Goal: Task Accomplishment & Management: Use online tool/utility

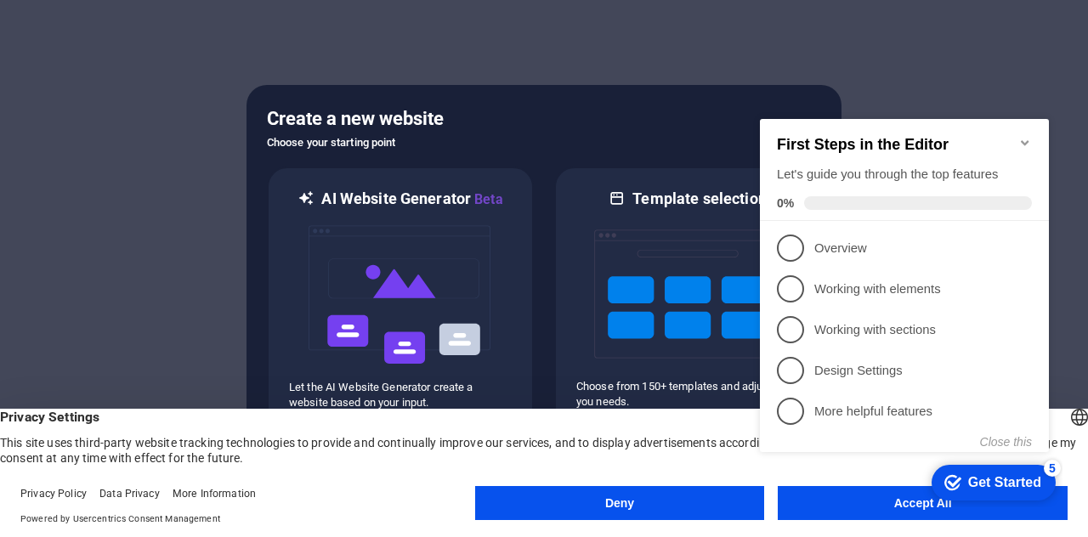
click at [1029, 136] on icon "Minimize checklist" at bounding box center [1025, 143] width 14 height 14
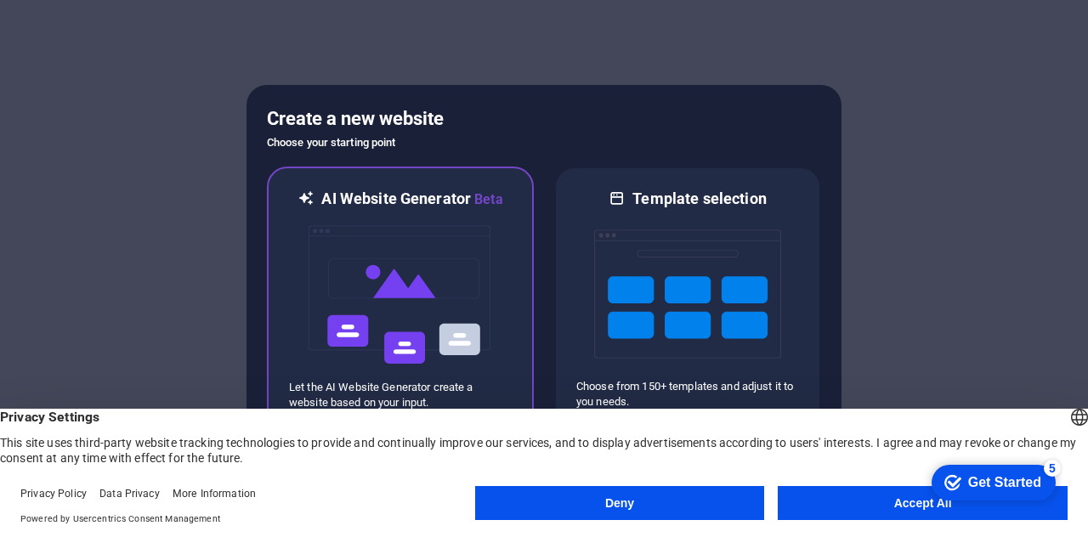
click at [461, 247] on img at bounding box center [400, 295] width 187 height 170
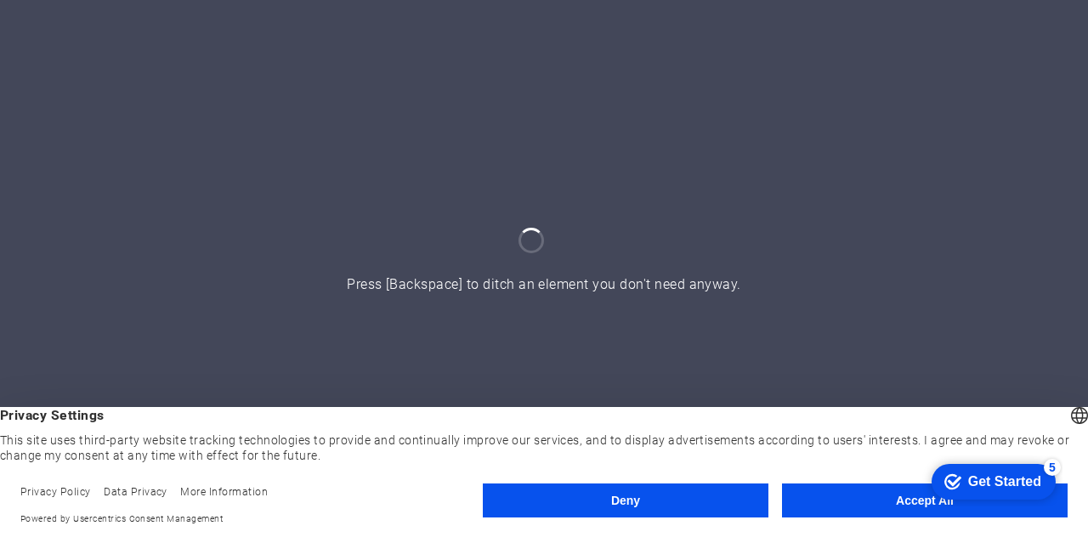
click at [884, 485] on button "Accept All" at bounding box center [925, 501] width 286 height 34
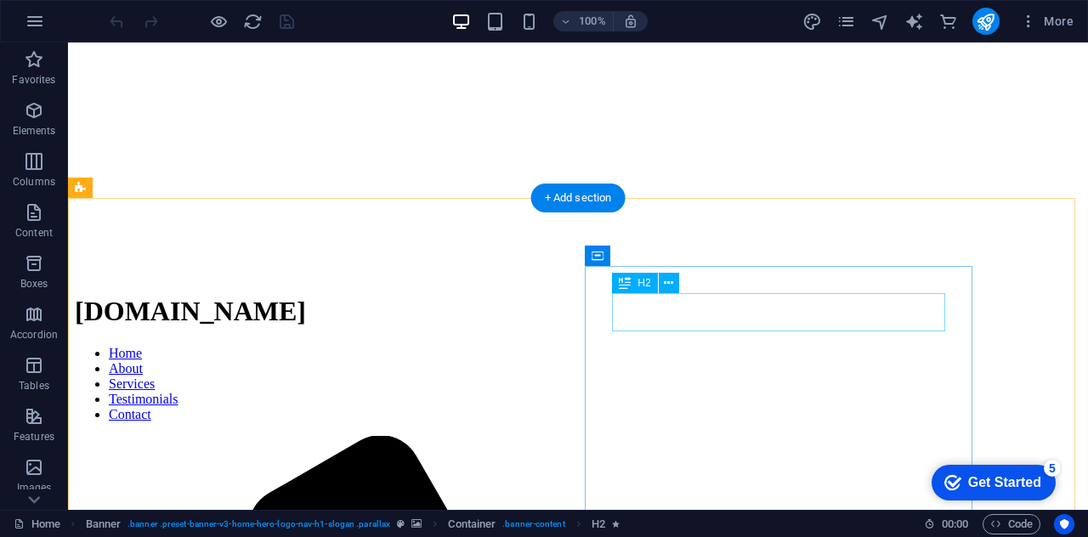
scroll to position [227, 0]
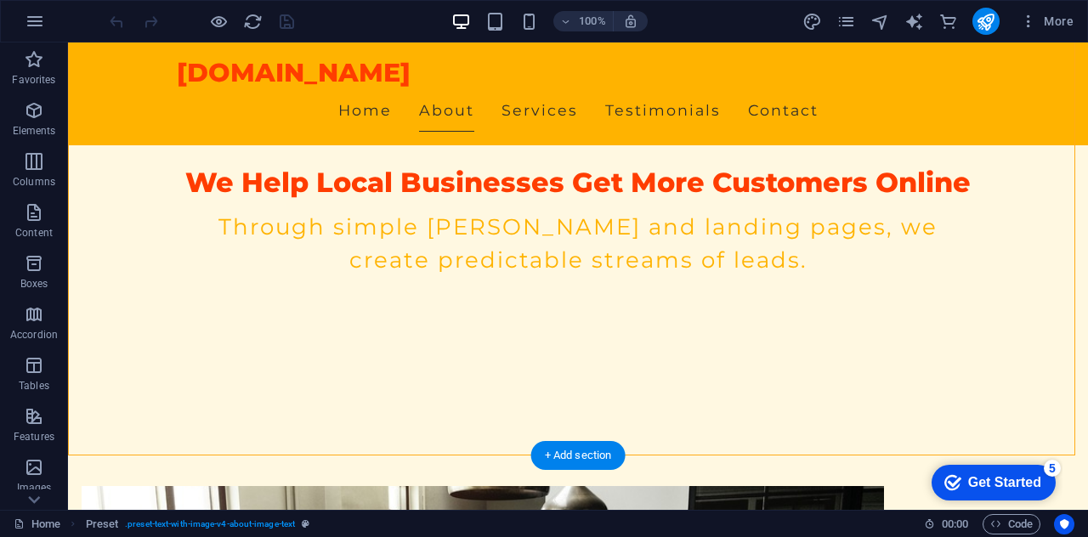
scroll to position [467, 0]
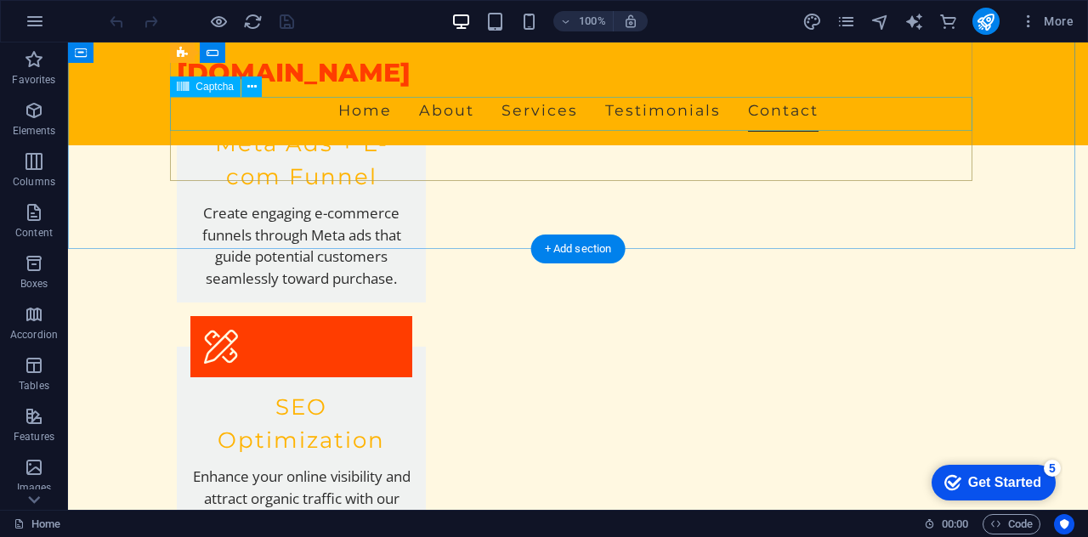
scroll to position [2448, 0]
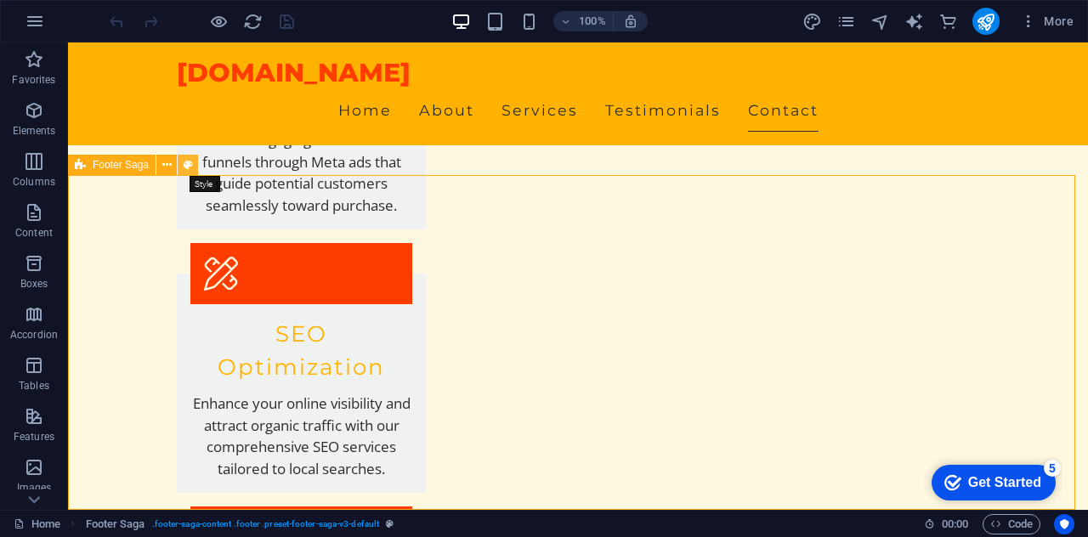
click at [189, 169] on icon at bounding box center [188, 165] width 9 height 18
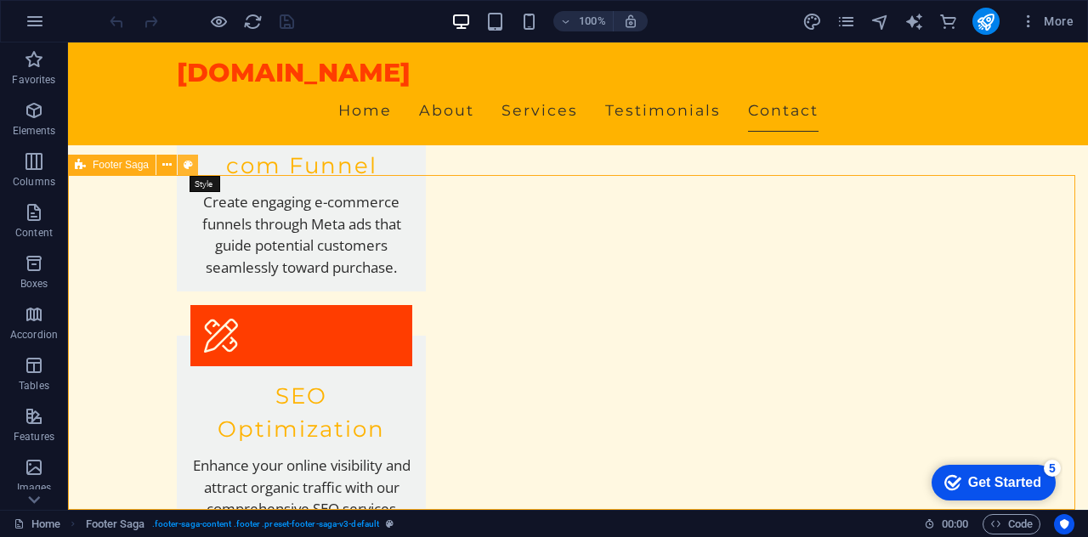
select select "rem"
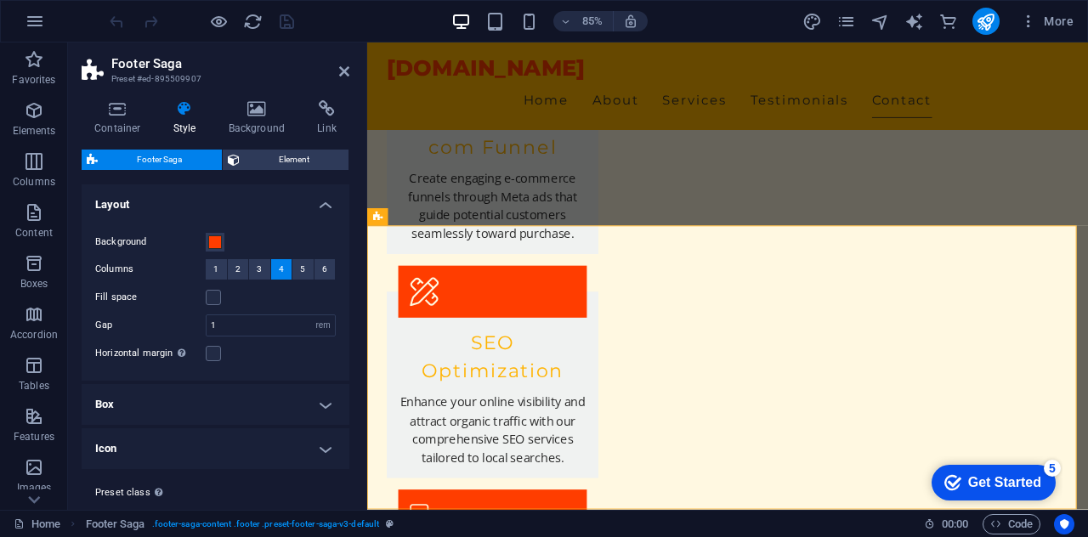
scroll to position [2366, 0]
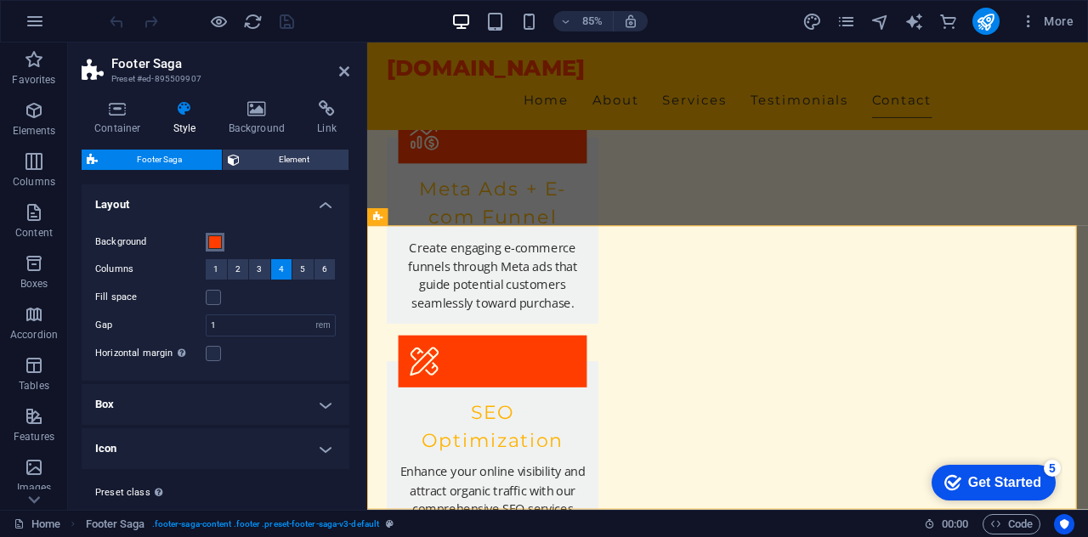
click at [214, 235] on span at bounding box center [215, 242] width 14 height 14
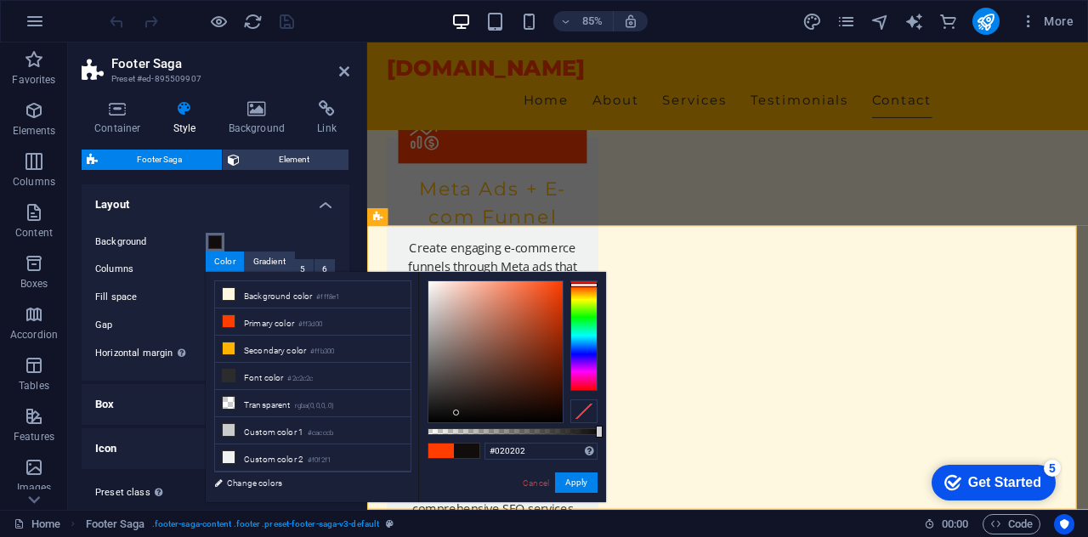
type input "#000000"
drag, startPoint x: 534, startPoint y: 352, endPoint x: 414, endPoint y: 429, distance: 142.6
click at [414, 429] on div "less Background color #fff8e1 Primary color #ff3d00 Secondary color #ffb300 Fon…" at bounding box center [406, 387] width 400 height 230
click at [581, 477] on button "Apply" at bounding box center [576, 483] width 42 height 20
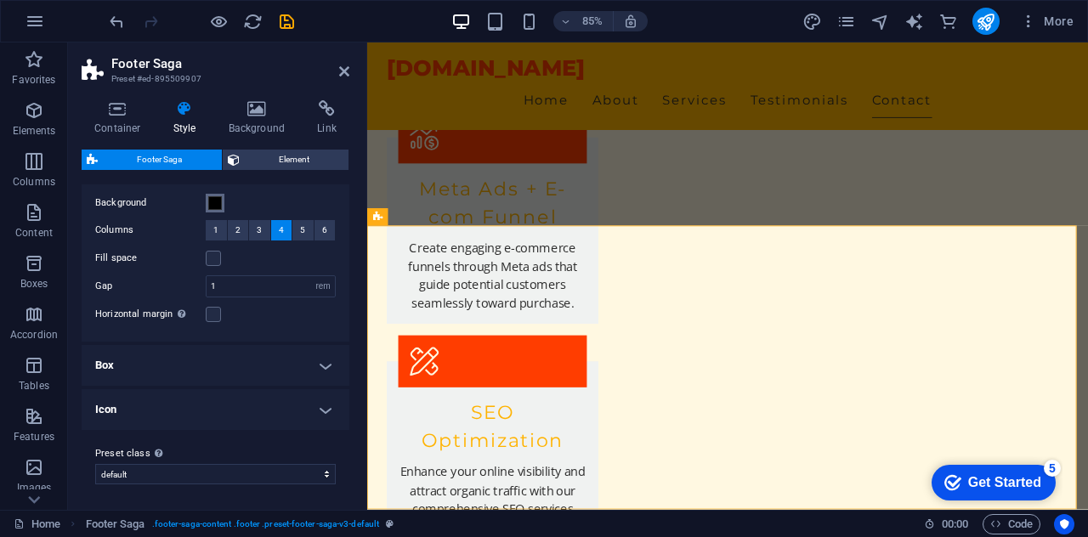
scroll to position [0, 0]
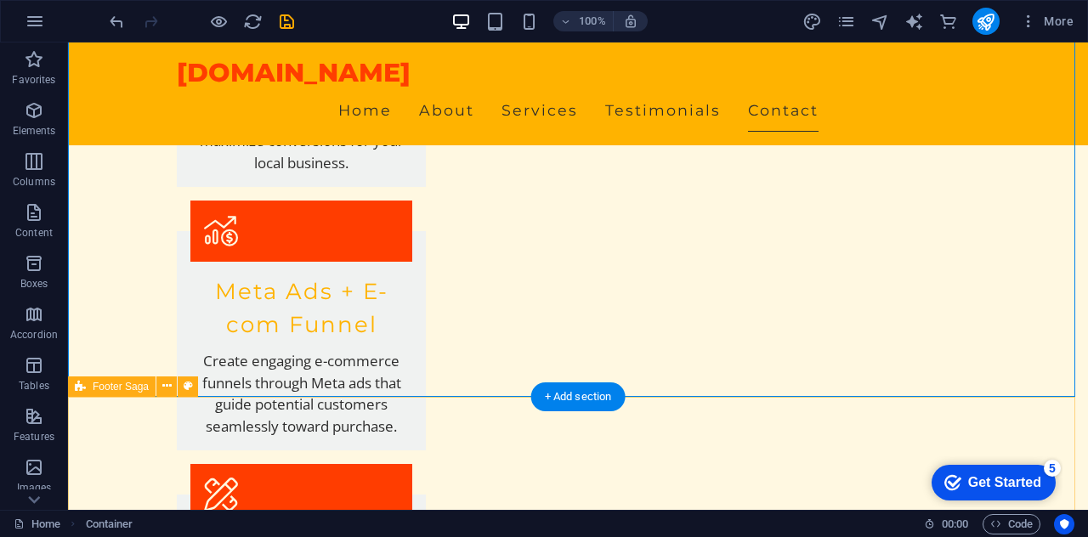
scroll to position [2448, 0]
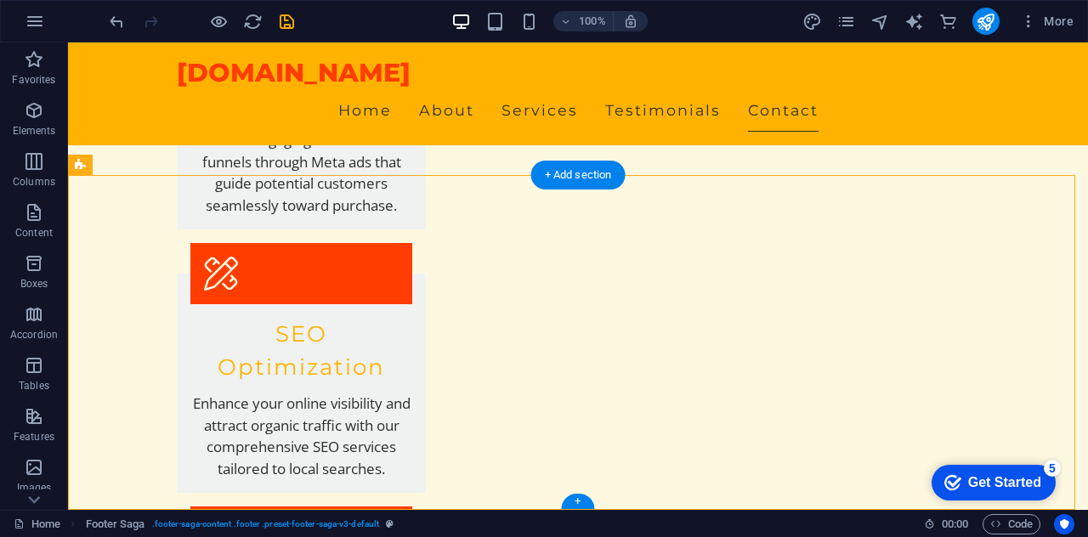
drag, startPoint x: 319, startPoint y: 229, endPoint x: 258, endPoint y: 258, distance: 68.0
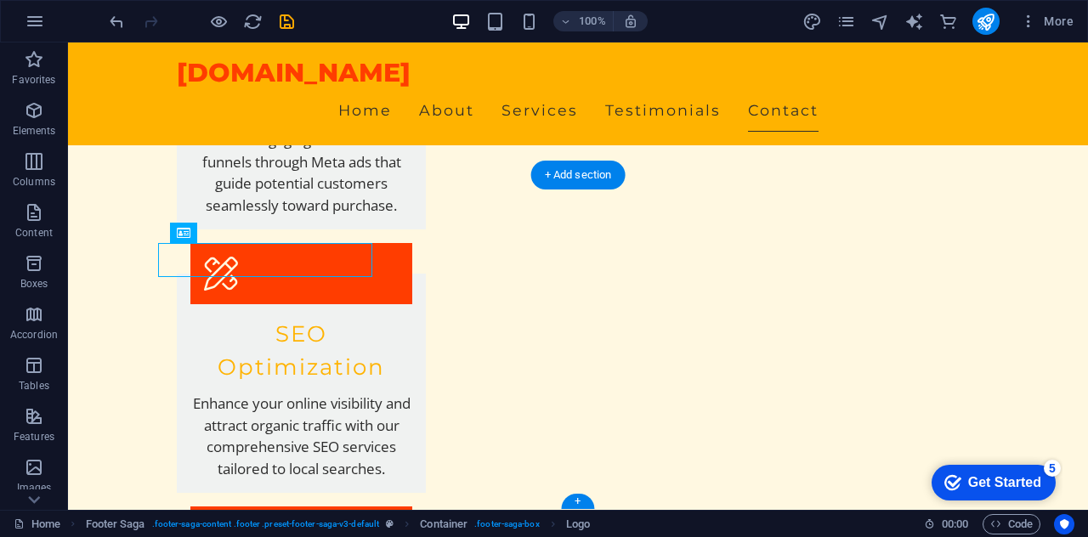
drag, startPoint x: 258, startPoint y: 258, endPoint x: 218, endPoint y: 258, distance: 39.9
drag, startPoint x: 218, startPoint y: 258, endPoint x: 179, endPoint y: 251, distance: 39.0
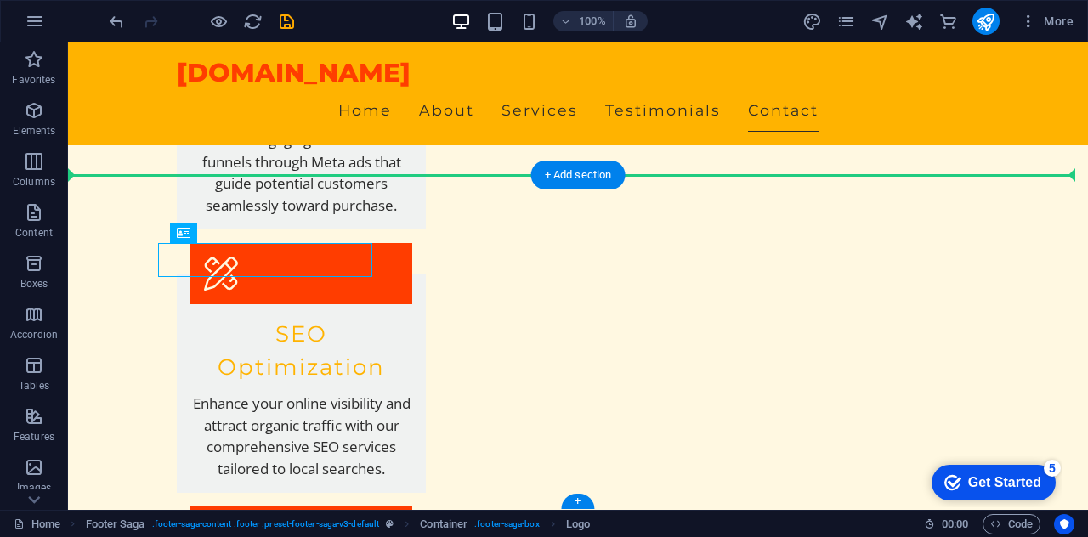
drag, startPoint x: 173, startPoint y: 247, endPoint x: 149, endPoint y: 237, distance: 25.9
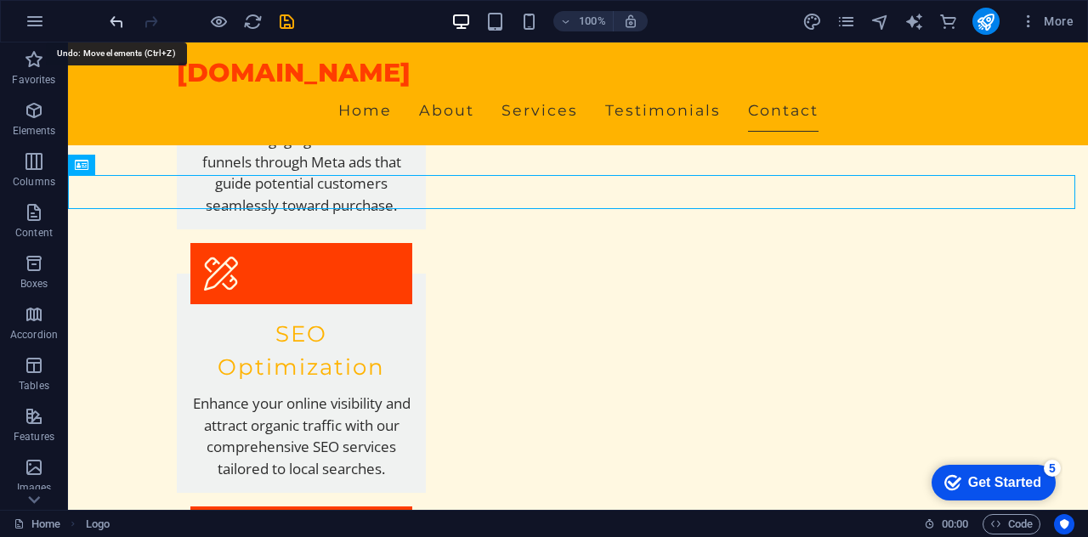
click at [116, 20] on icon "undo" at bounding box center [117, 22] width 20 height 20
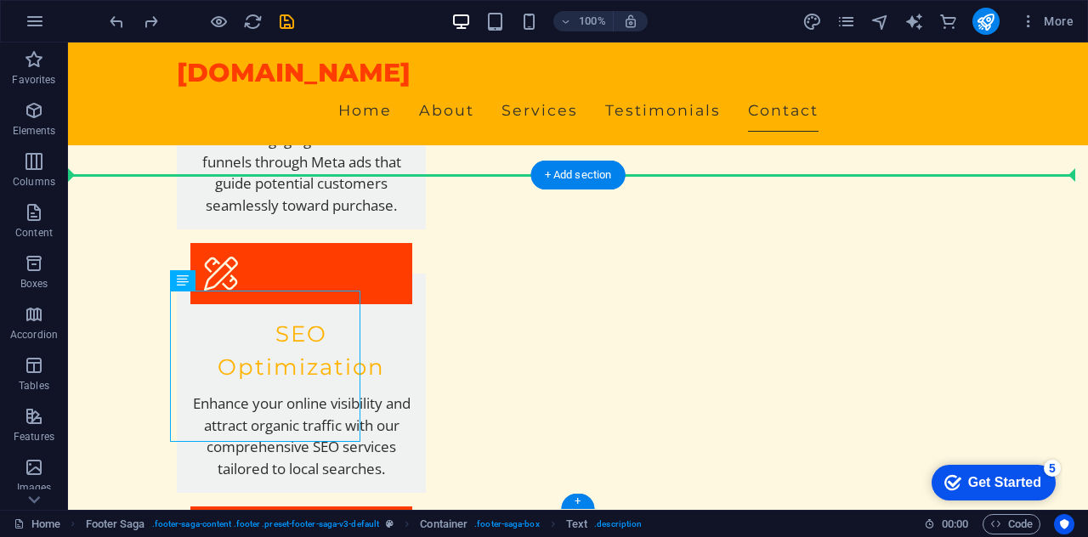
drag, startPoint x: 217, startPoint y: 326, endPoint x: 165, endPoint y: 320, distance: 52.2
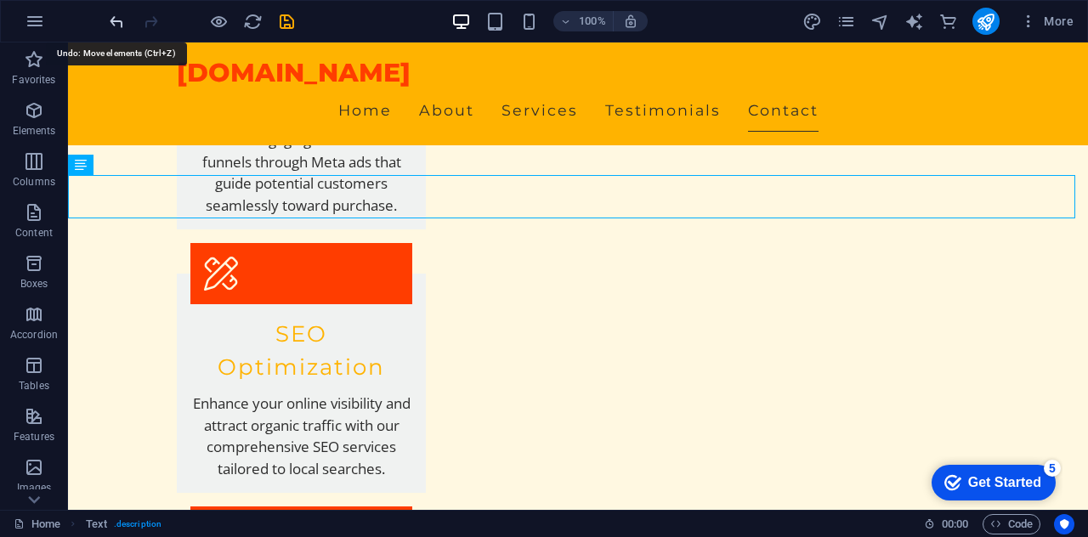
click at [122, 28] on icon "undo" at bounding box center [117, 22] width 20 height 20
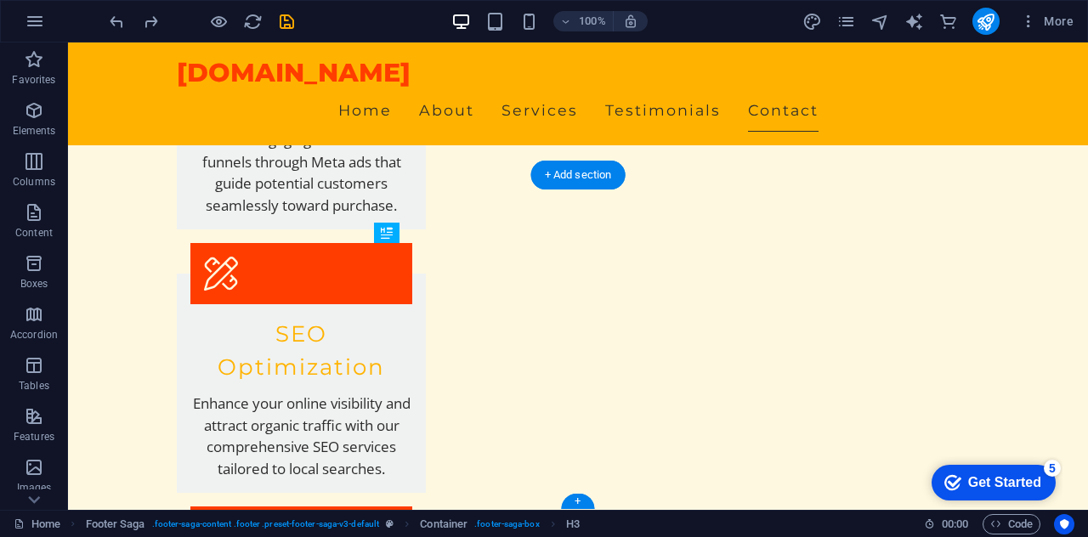
drag, startPoint x: 471, startPoint y: 275, endPoint x: 504, endPoint y: 286, distance: 34.9
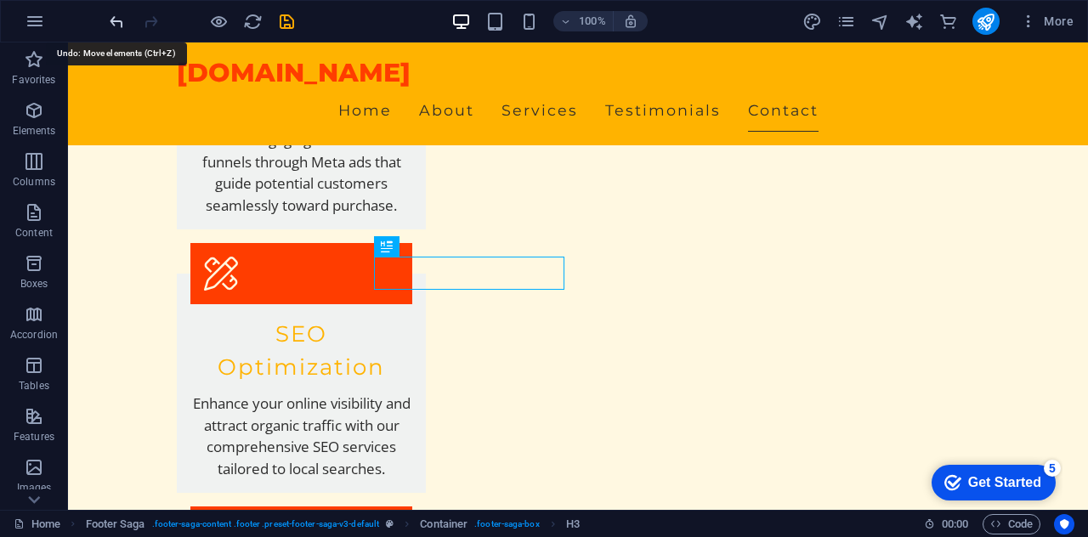
click at [119, 25] on icon "undo" at bounding box center [117, 22] width 20 height 20
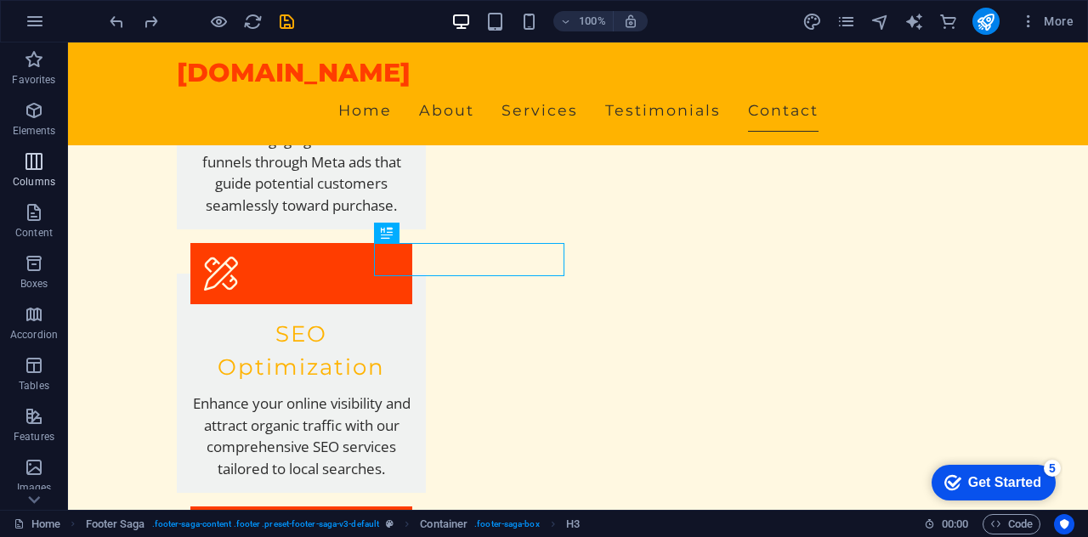
click at [29, 176] on p "Columns" at bounding box center [34, 182] width 42 height 14
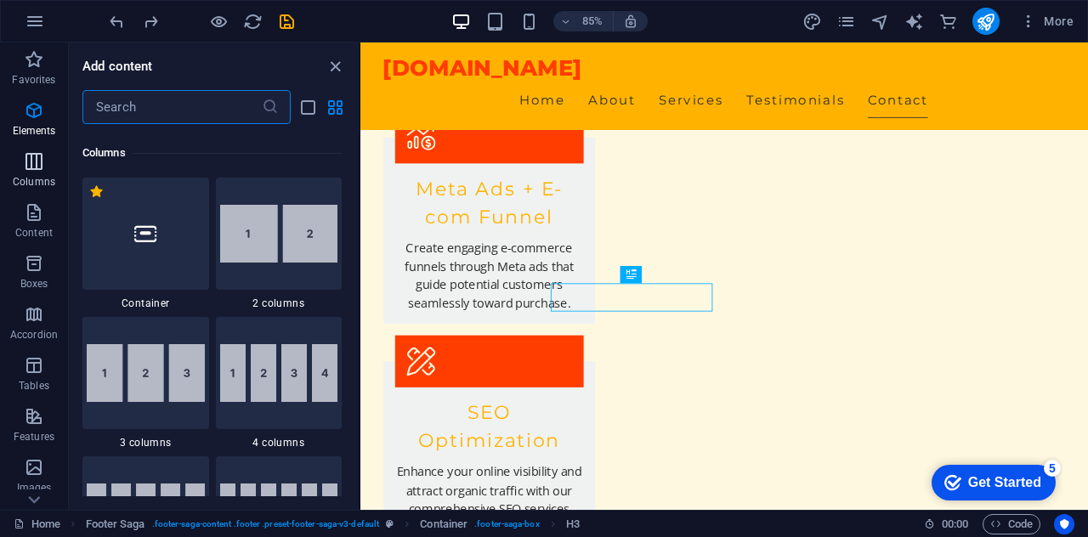
scroll to position [841, 0]
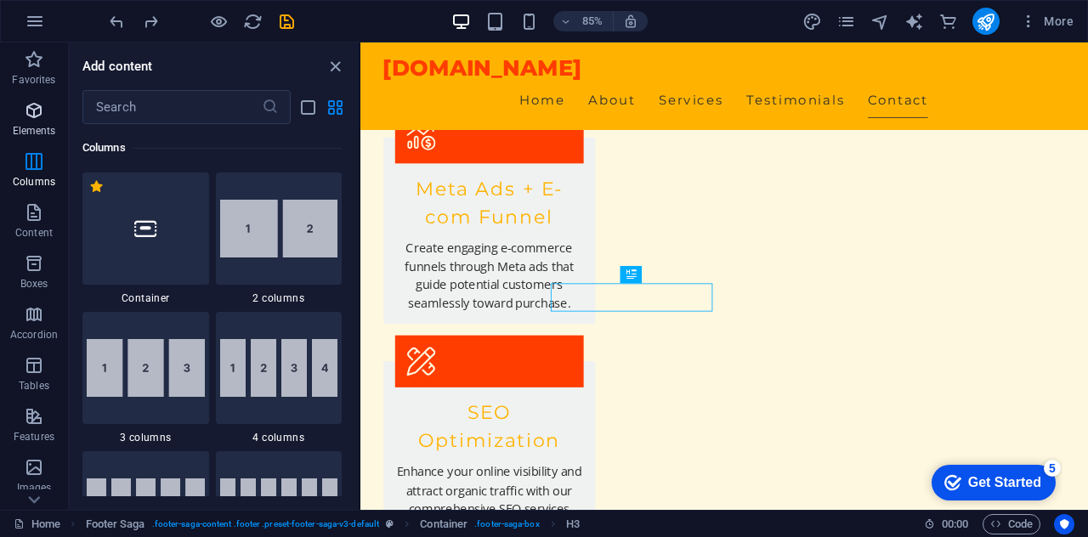
click at [18, 113] on span "Elements" at bounding box center [34, 120] width 68 height 41
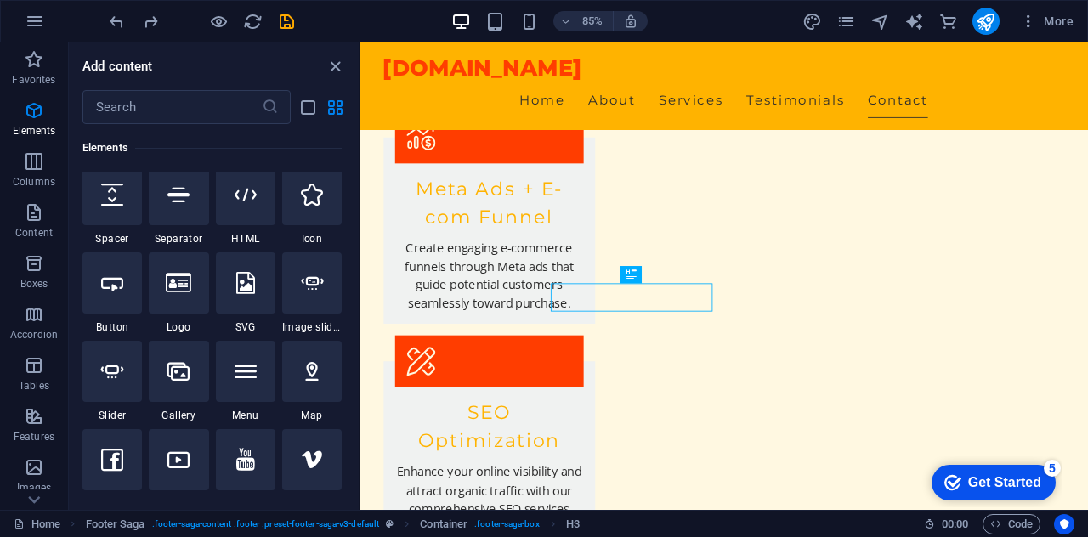
scroll to position [181, 0]
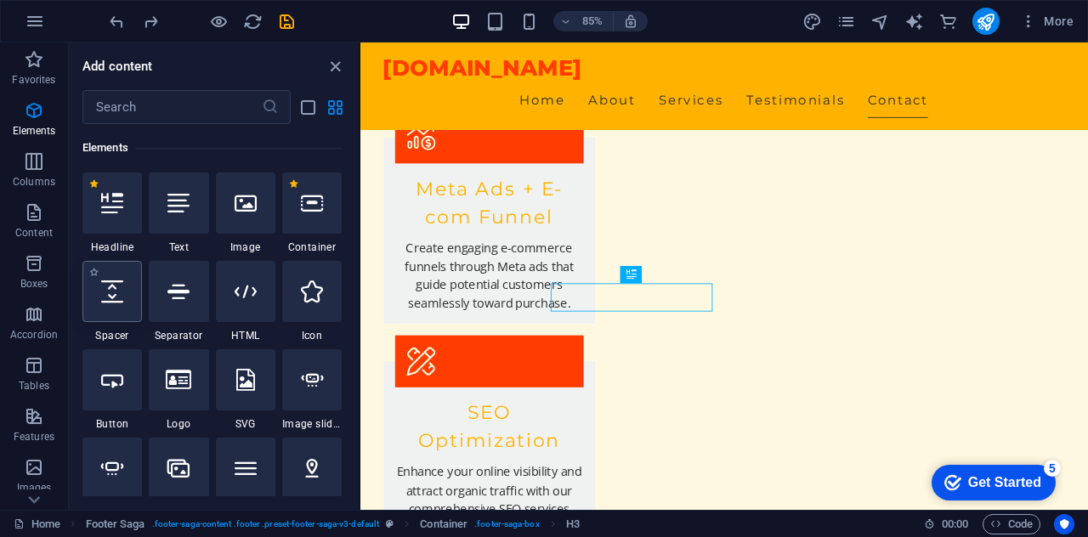
click at [127, 314] on div at bounding box center [111, 291] width 59 height 61
select select "px"
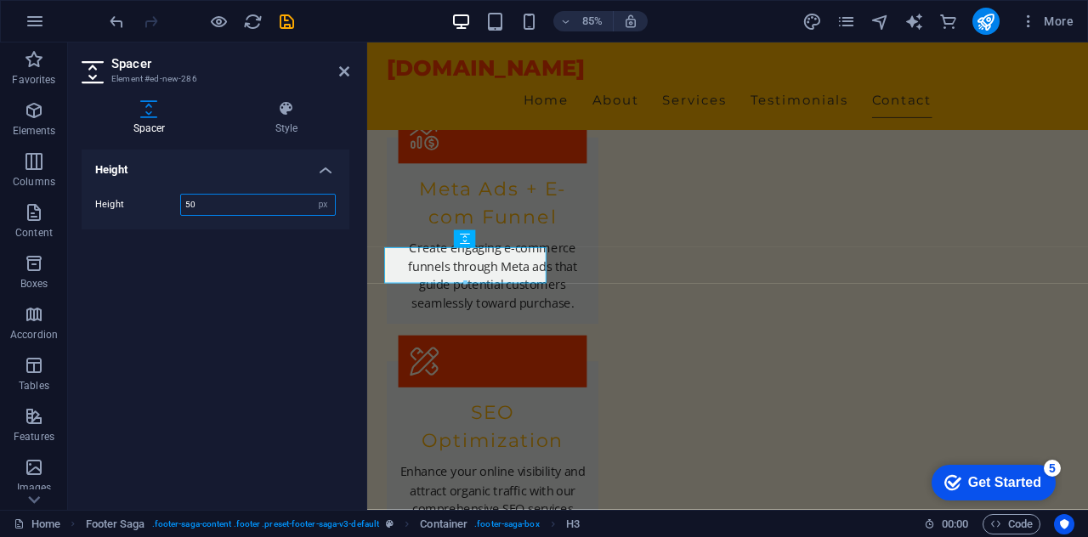
scroll to position [2408, 0]
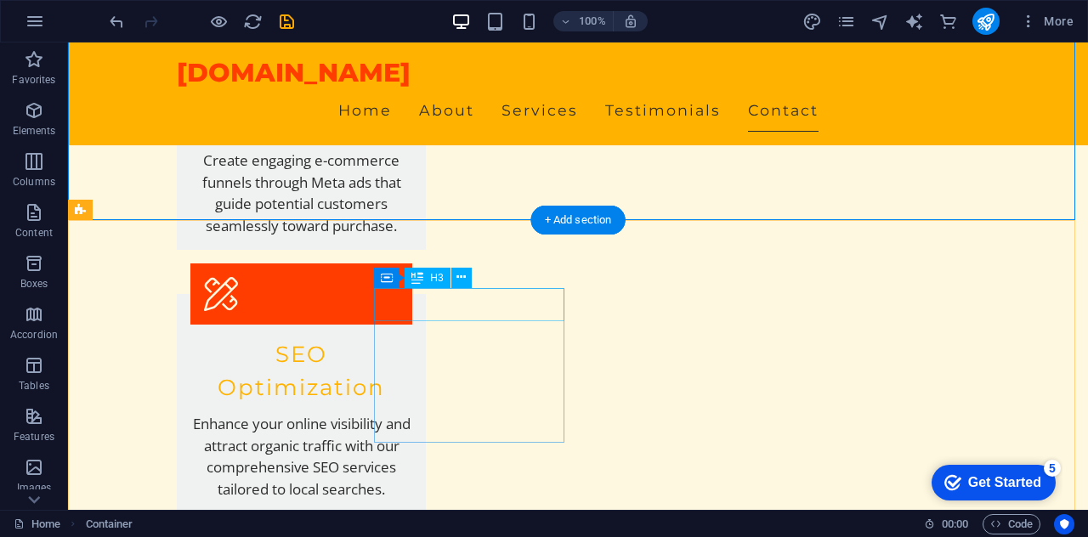
scroll to position [2490, 0]
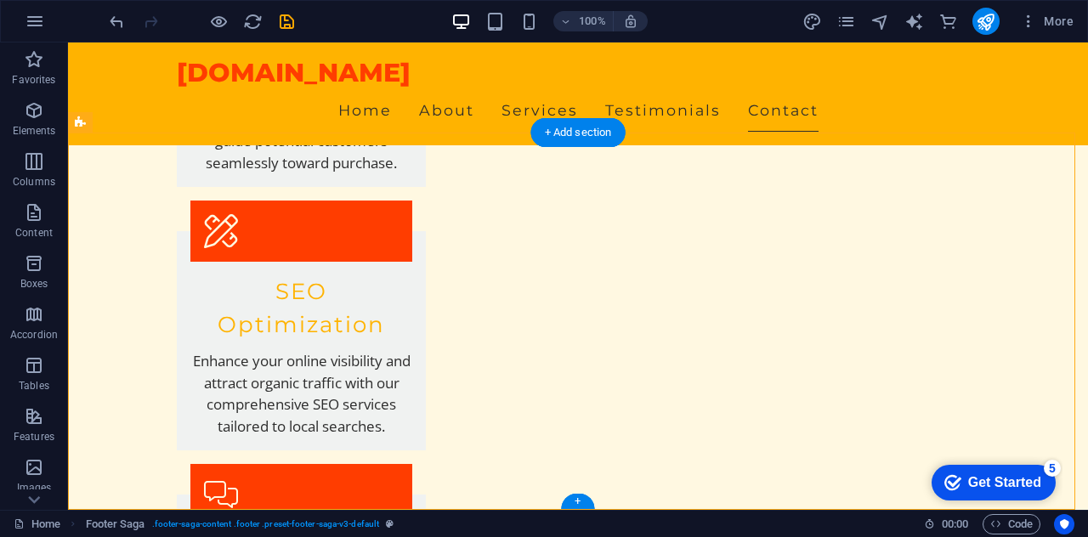
drag, startPoint x: 313, startPoint y: 218, endPoint x: 377, endPoint y: 269, distance: 81.1
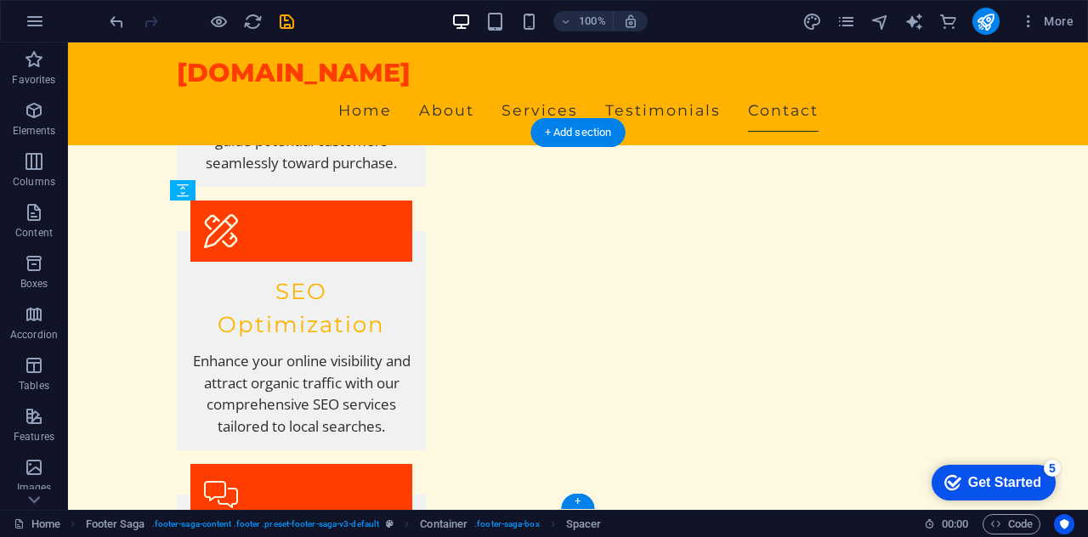
drag, startPoint x: 255, startPoint y: 220, endPoint x: 372, endPoint y: 269, distance: 127.2
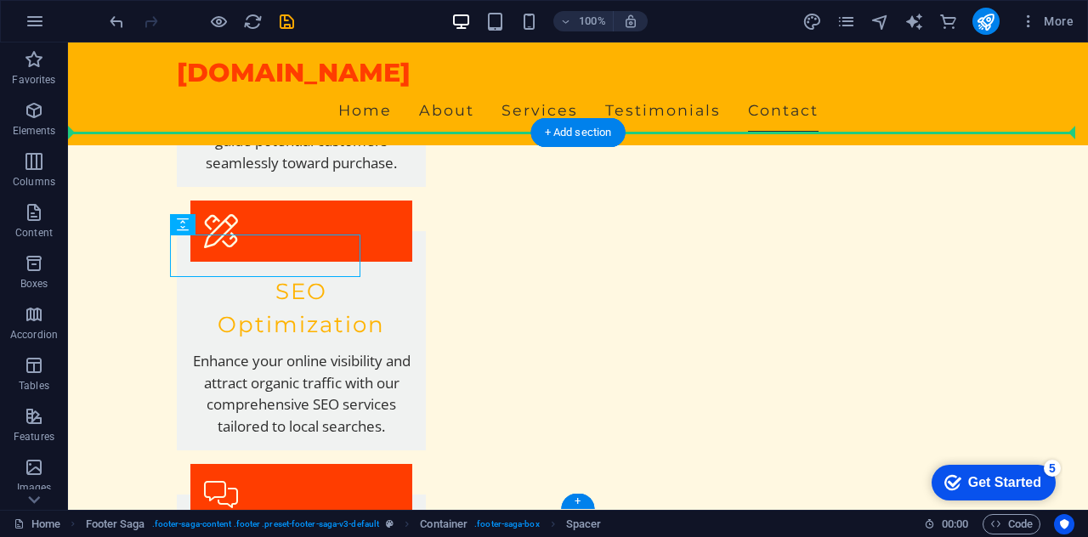
drag, startPoint x: 306, startPoint y: 252, endPoint x: 374, endPoint y: 258, distance: 68.3
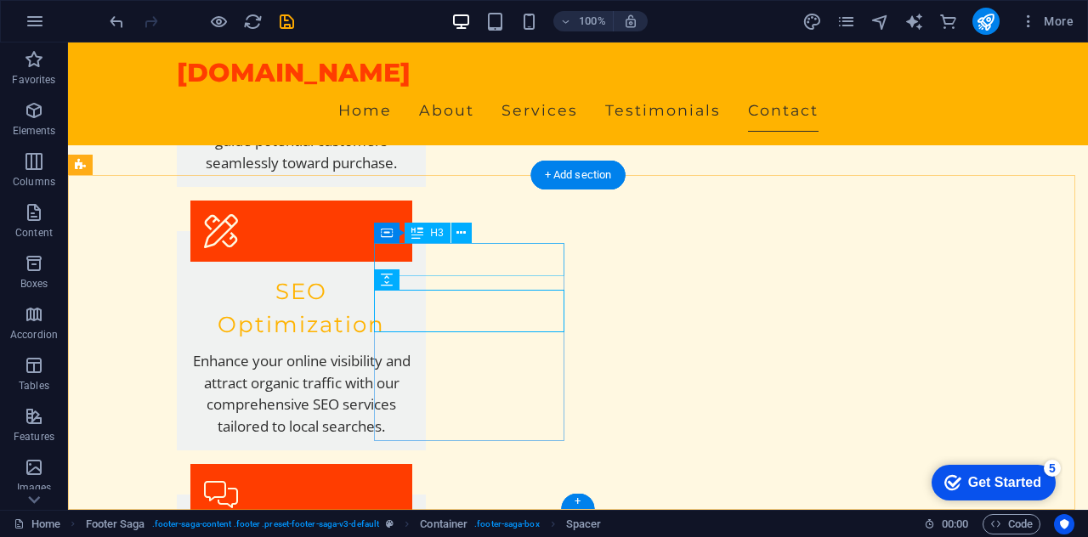
scroll to position [2448, 0]
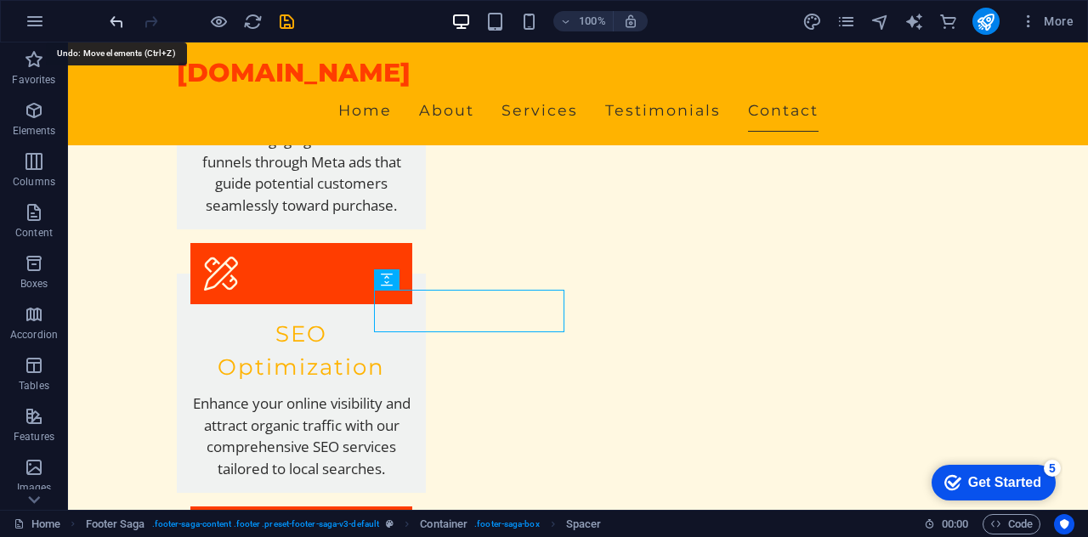
click at [114, 24] on icon "undo" at bounding box center [117, 22] width 20 height 20
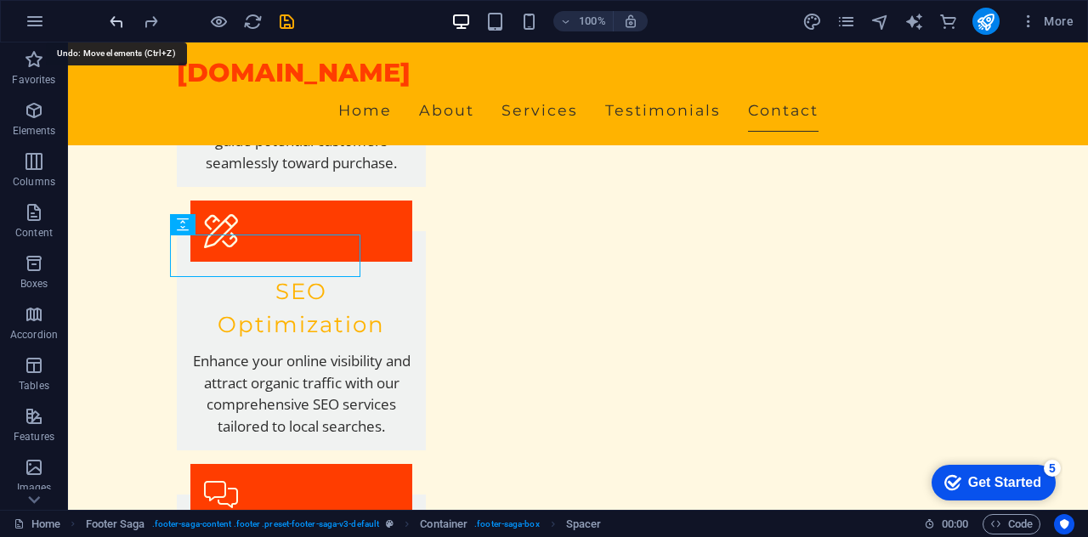
click at [107, 22] on icon "undo" at bounding box center [117, 22] width 20 height 20
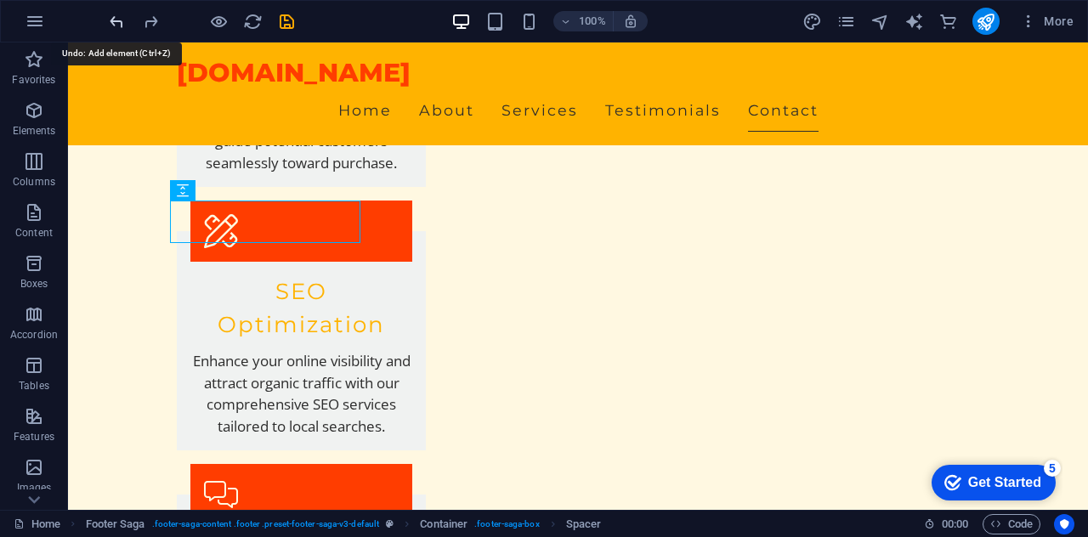
click at [110, 23] on icon "undo" at bounding box center [117, 22] width 20 height 20
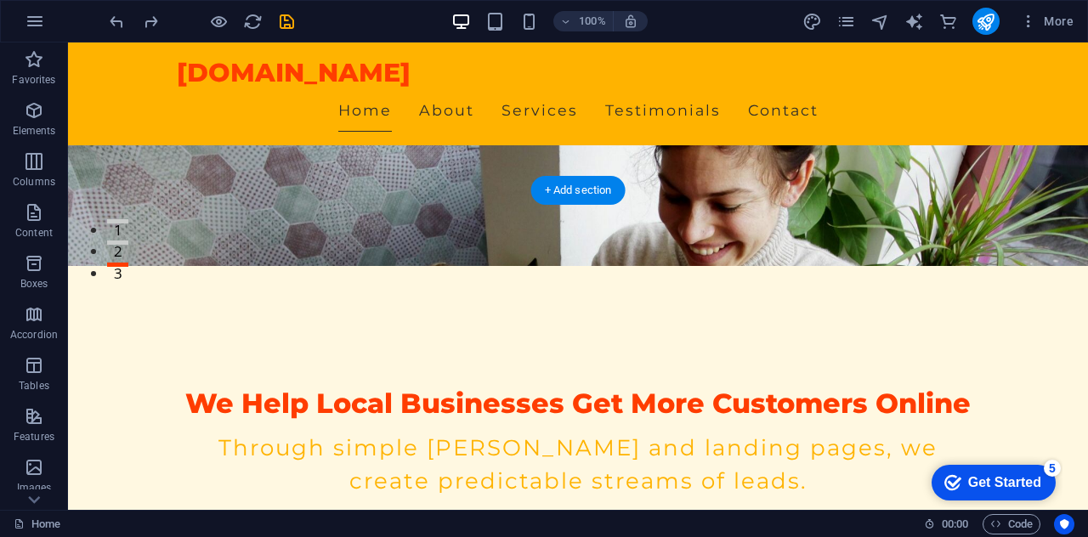
scroll to position [0, 0]
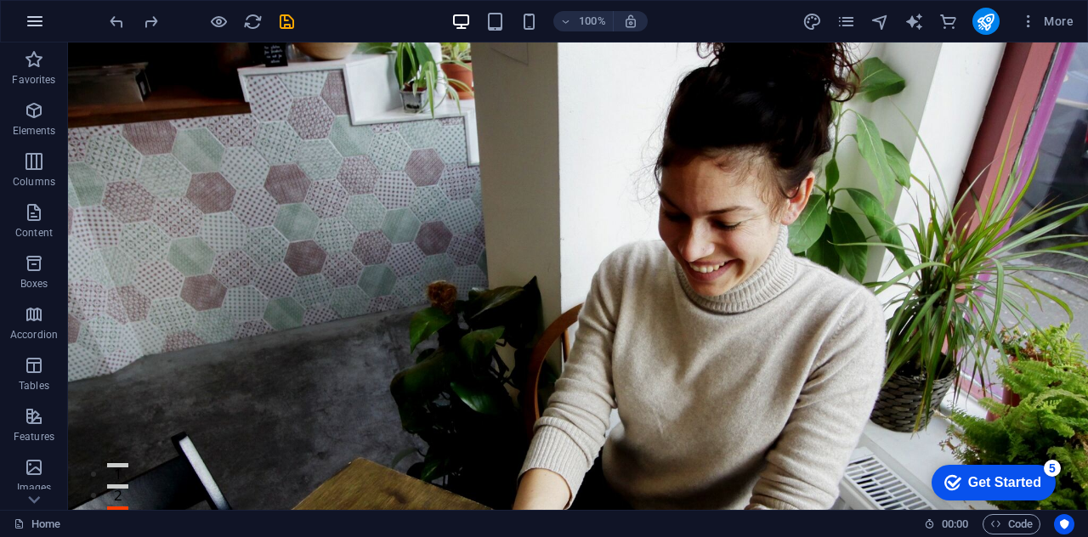
click at [21, 25] on button "button" at bounding box center [34, 21] width 41 height 41
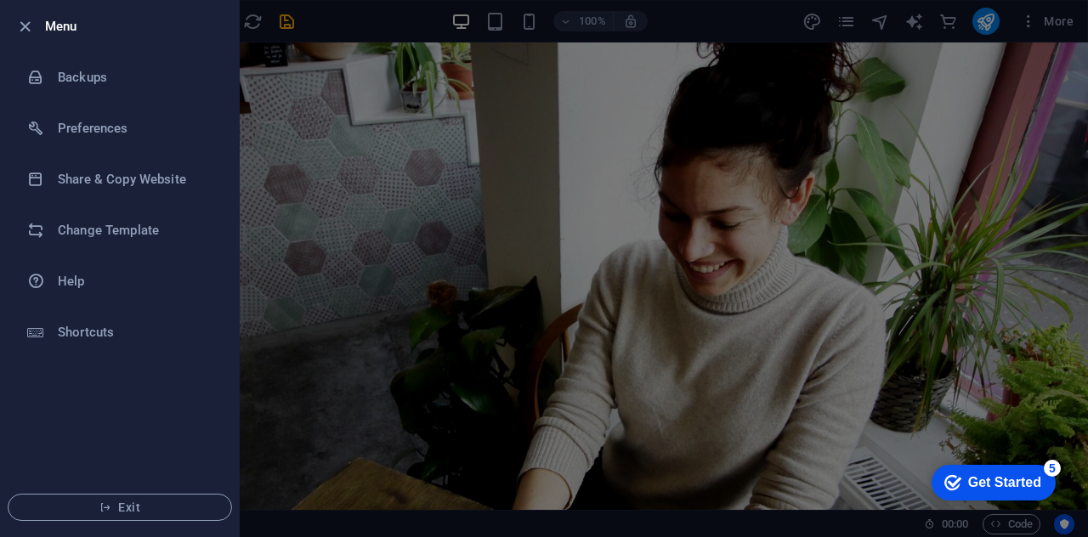
click at [330, 164] on div at bounding box center [544, 268] width 1088 height 537
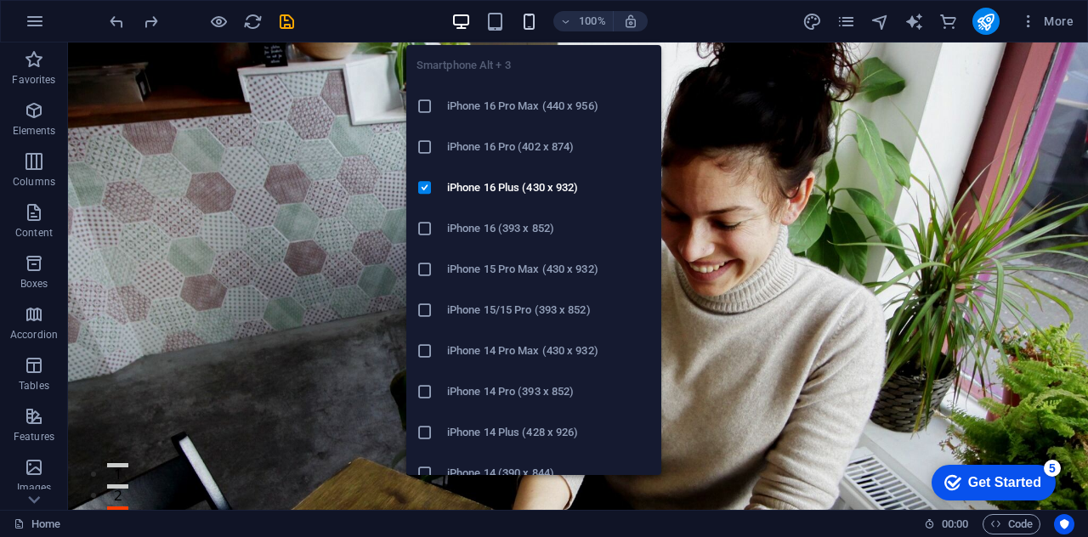
click at [527, 26] on icon "button" at bounding box center [529, 22] width 20 height 20
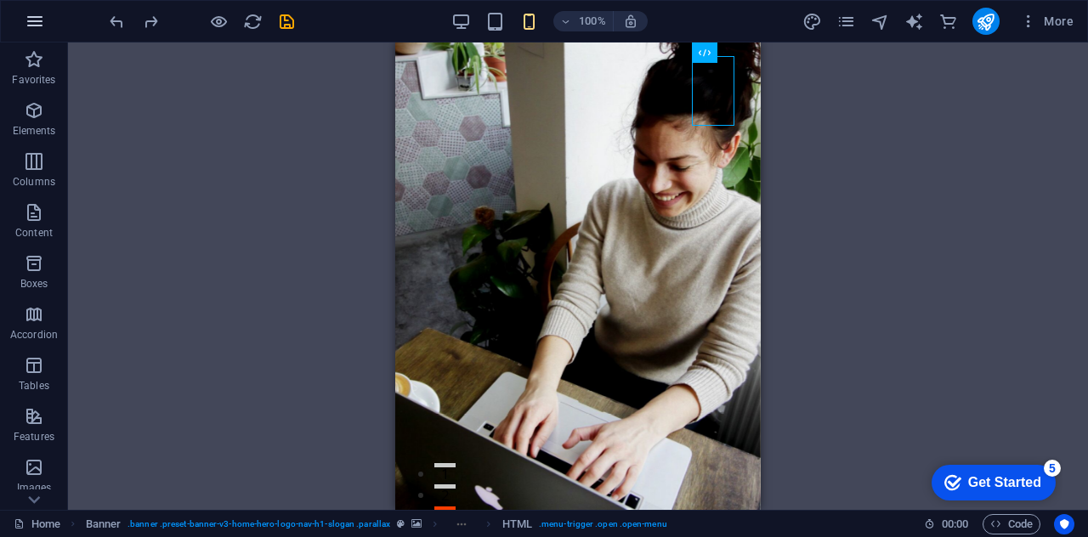
click at [23, 31] on button "button" at bounding box center [34, 21] width 41 height 41
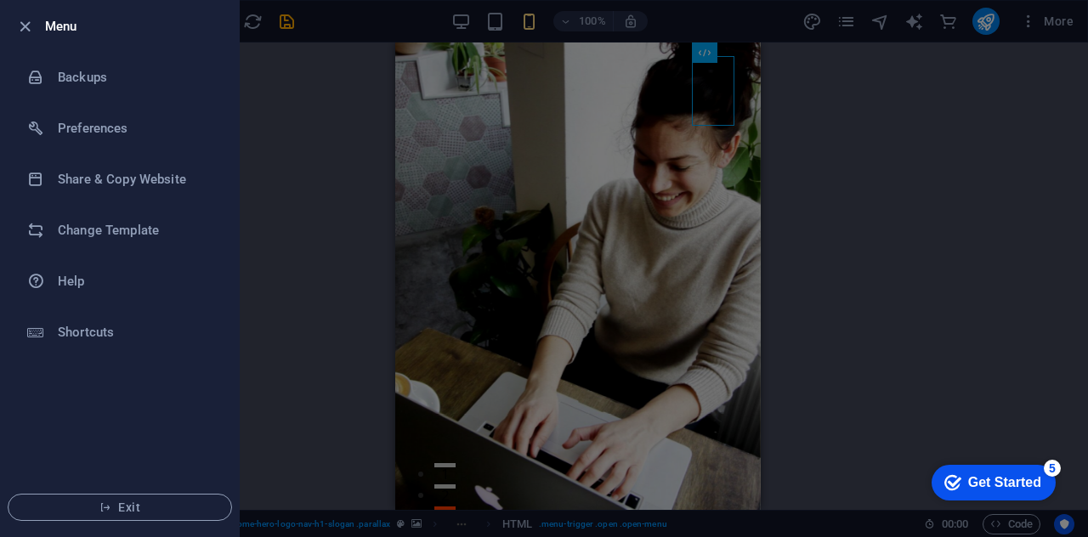
click at [59, 30] on h6 "Menu" at bounding box center [135, 26] width 180 height 20
click at [93, 229] on h6 "Change Template" at bounding box center [136, 230] width 157 height 20
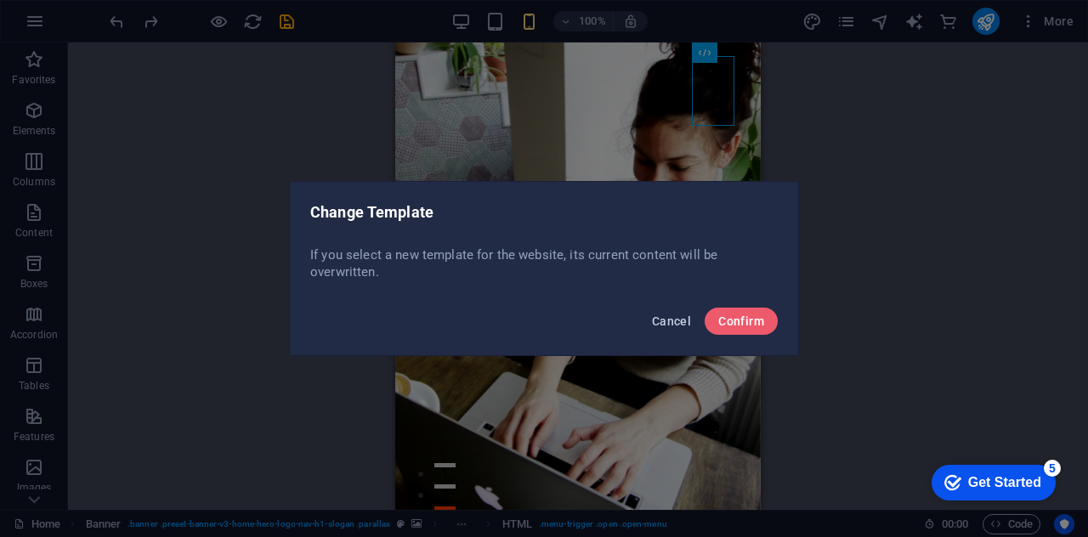
click at [656, 317] on span "Cancel" at bounding box center [671, 321] width 39 height 14
